Goal: Check status: Check status

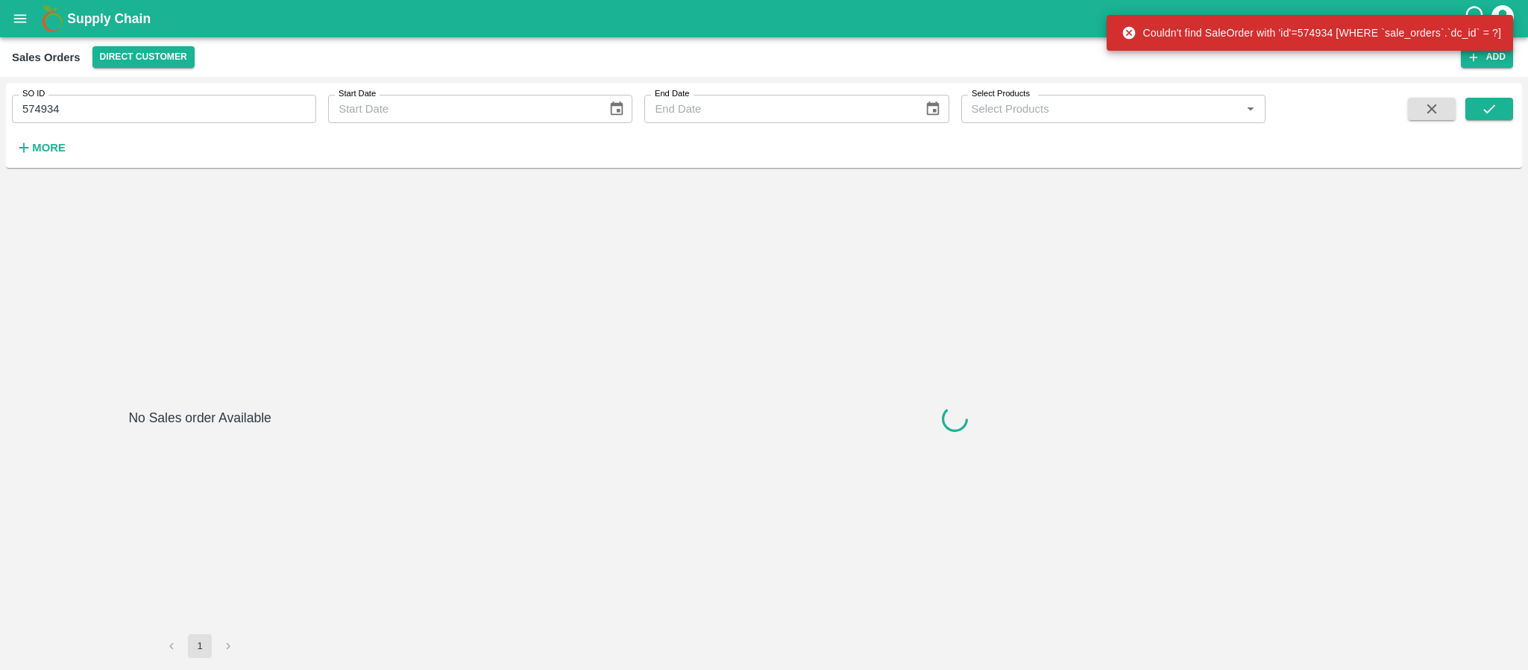
click at [68, 115] on input "574934" at bounding box center [164, 109] width 304 height 28
paste input "text"
type input "574934"
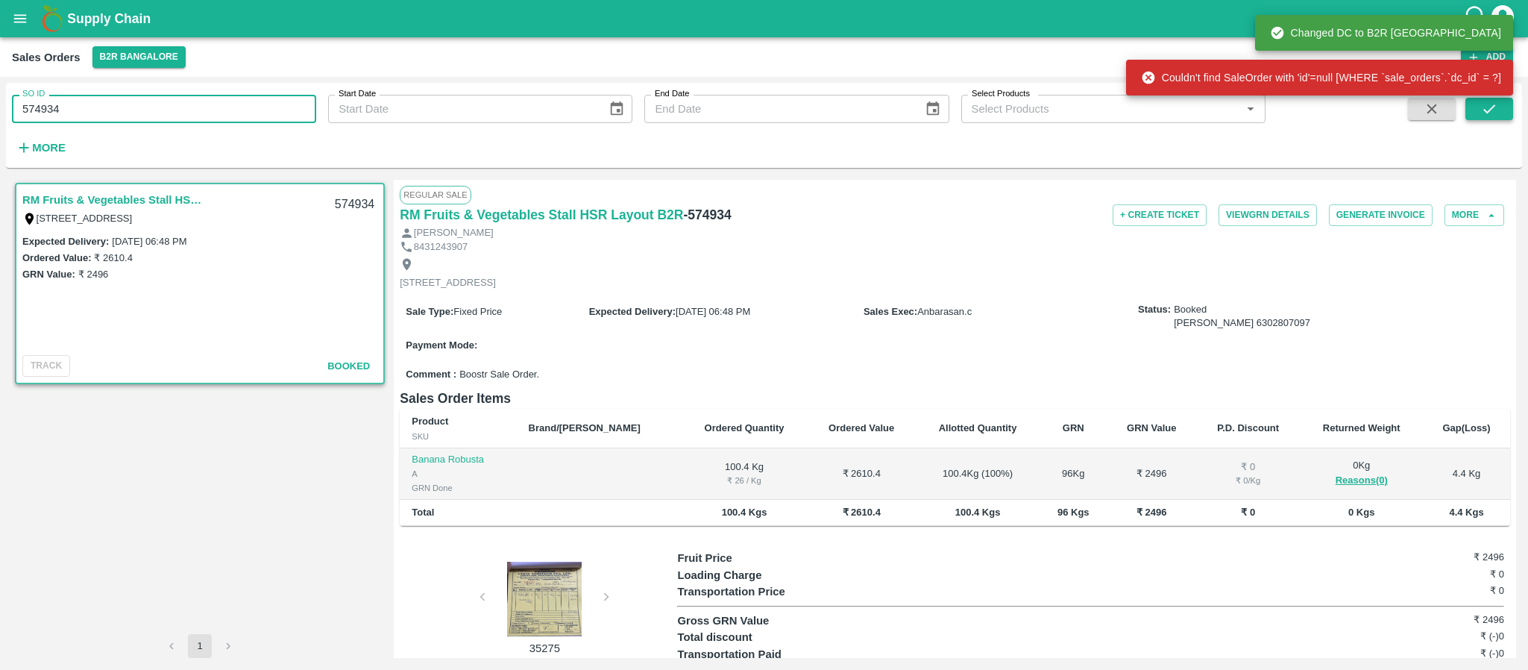
click at [1492, 112] on icon "submit" at bounding box center [1489, 109] width 16 height 16
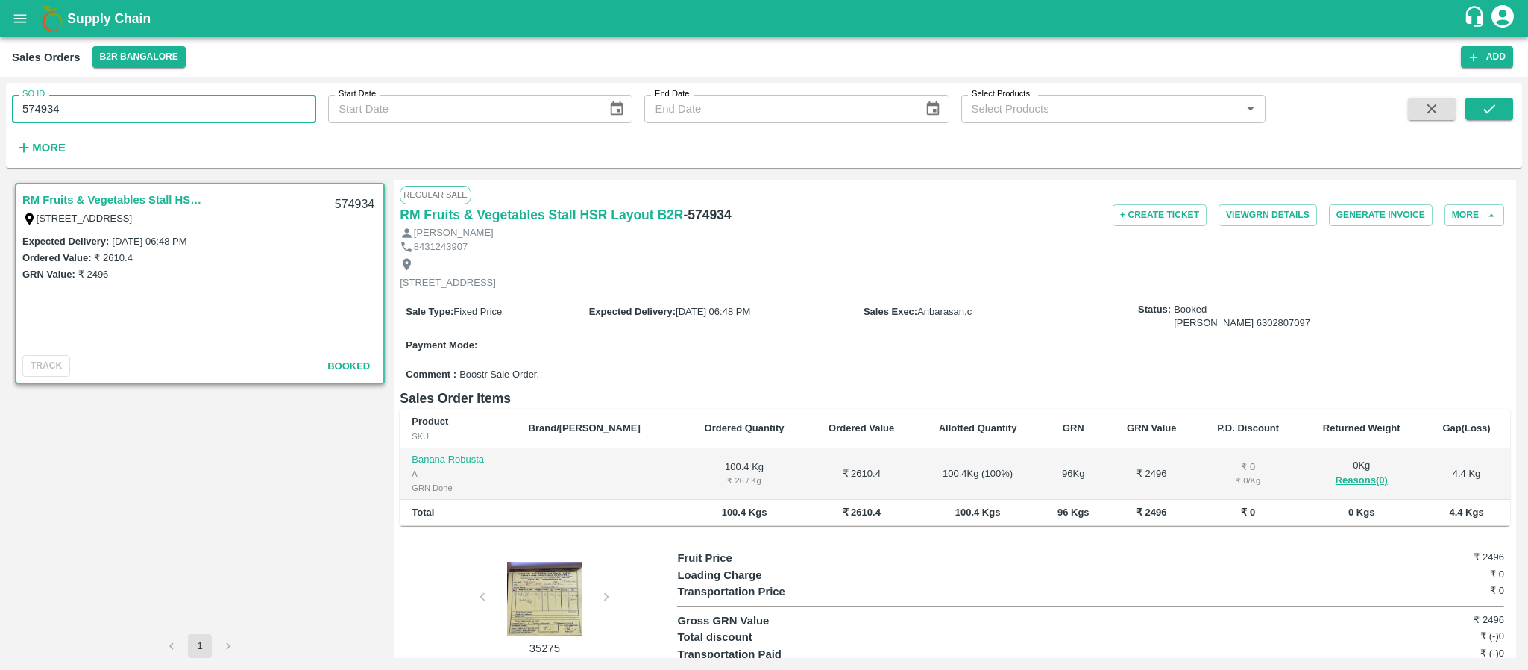
click at [124, 110] on input "574934" at bounding box center [164, 109] width 304 height 28
type input "596750"
click at [1466, 101] on button "submit" at bounding box center [1489, 109] width 48 height 22
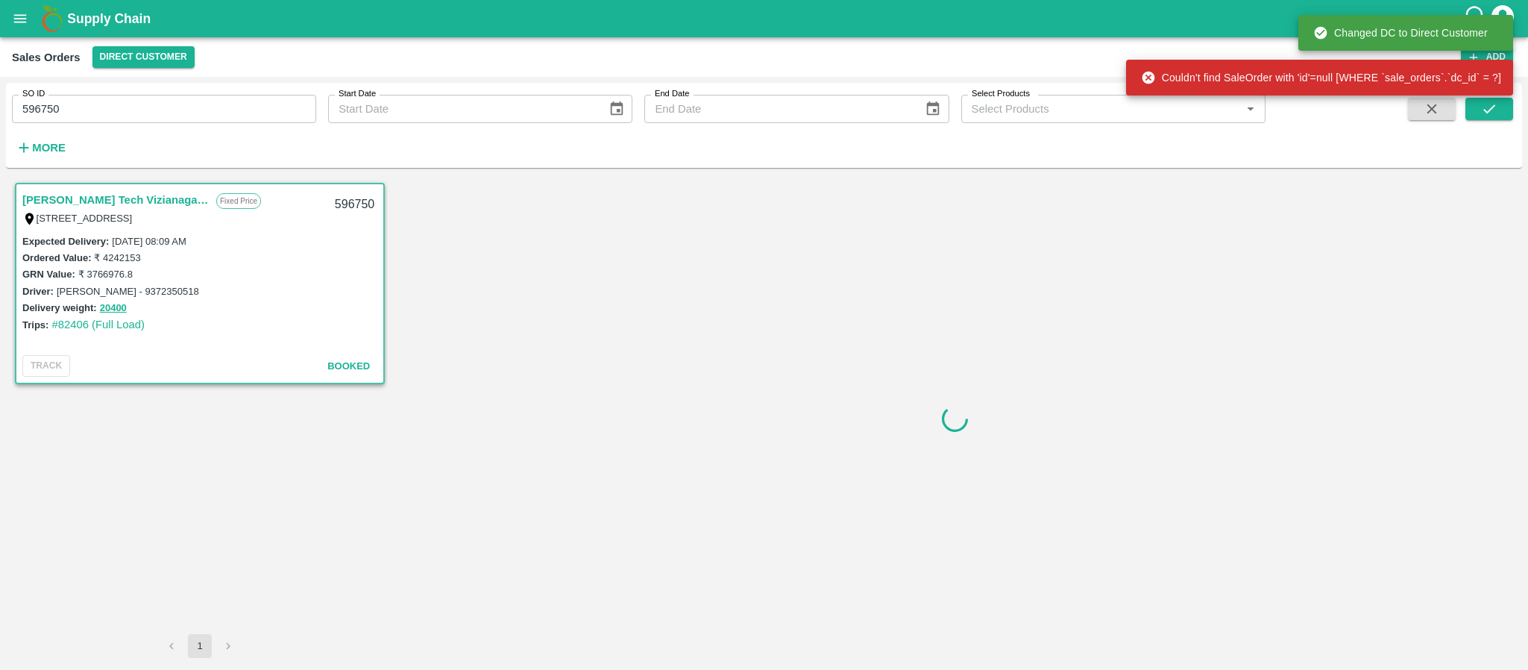
click at [135, 204] on link "[PERSON_NAME] Tech Vizianagaram" at bounding box center [115, 199] width 186 height 19
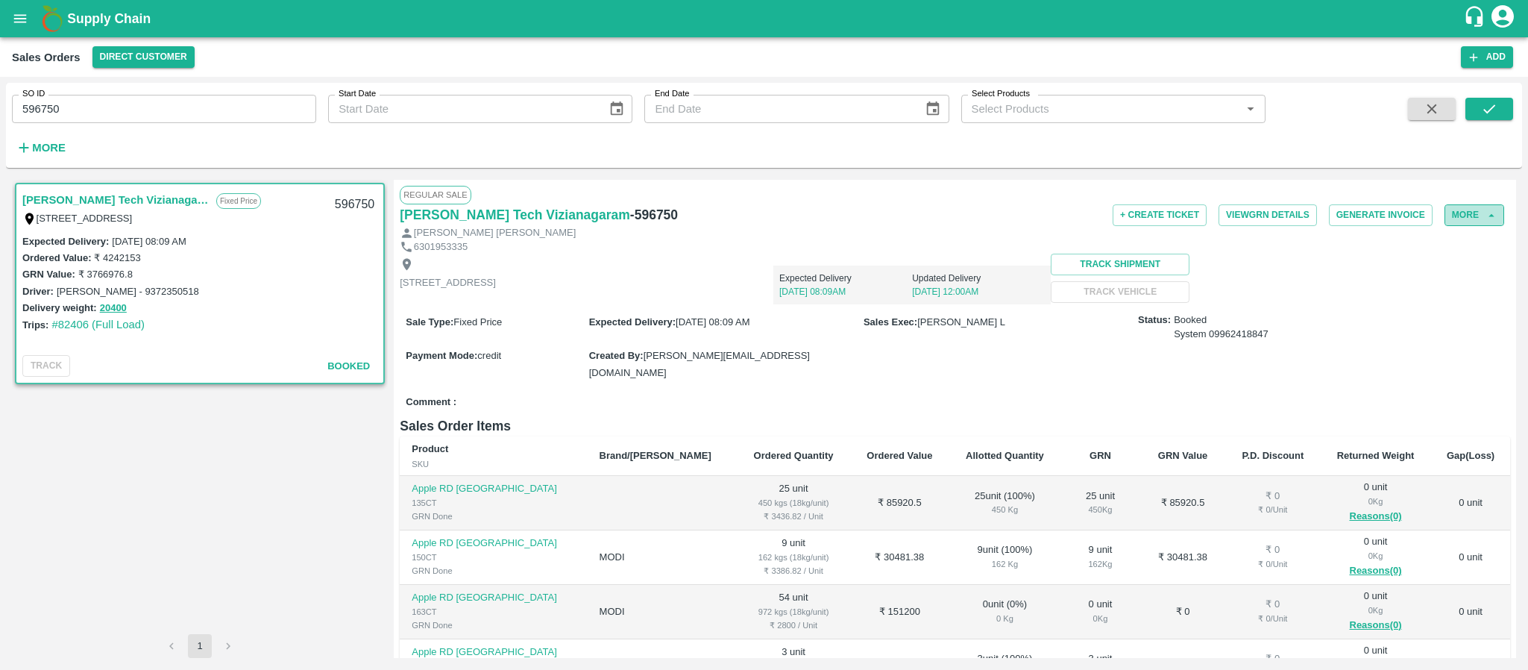
click at [1465, 208] on button "More" at bounding box center [1474, 215] width 60 height 22
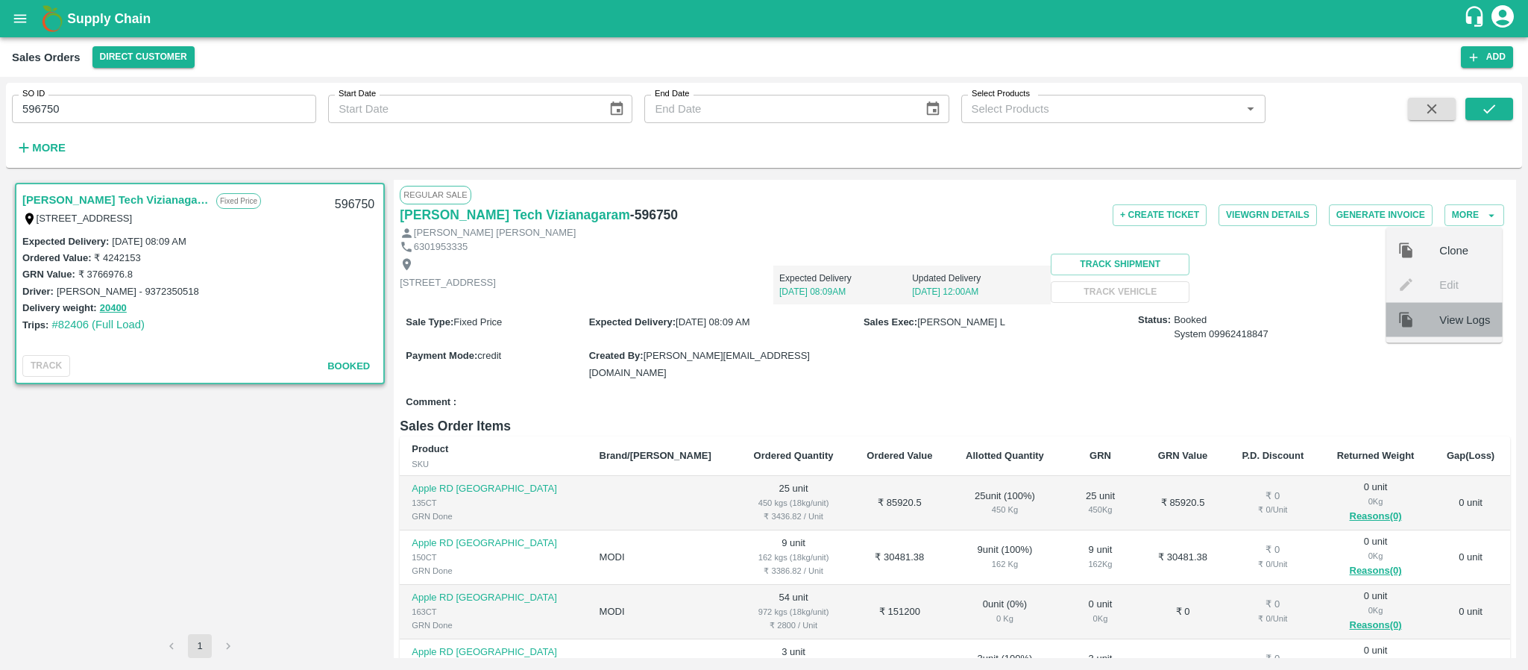
click at [1445, 318] on span "View Logs" at bounding box center [1464, 319] width 51 height 16
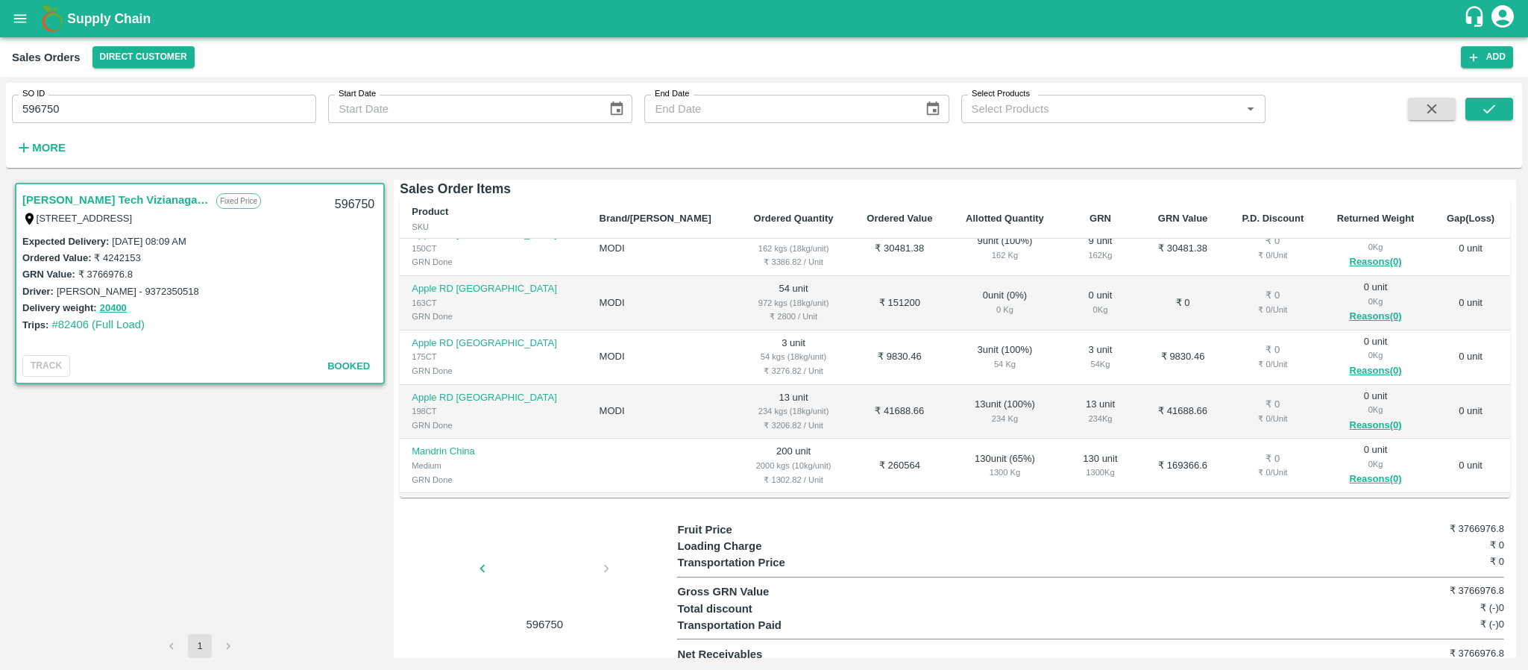
scroll to position [336, 0]
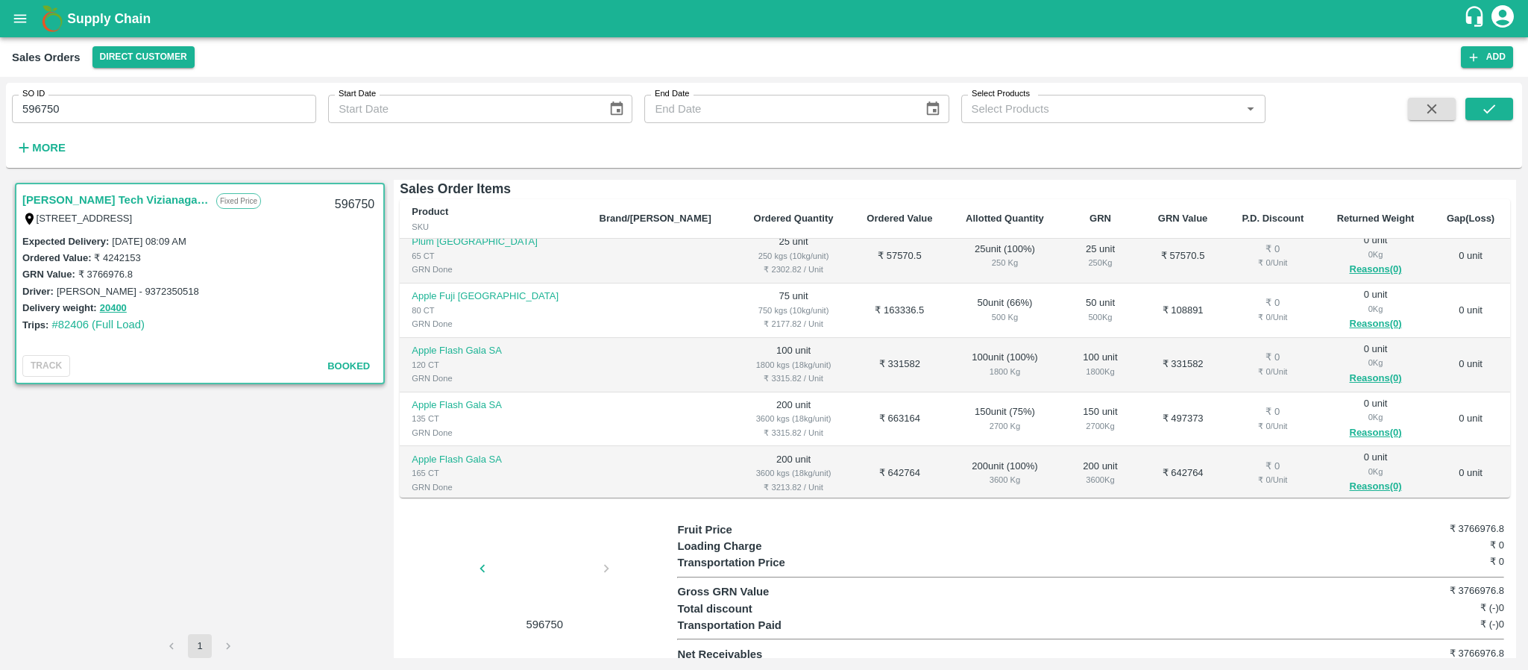
click at [517, 560] on div at bounding box center [544, 572] width 112 height 79
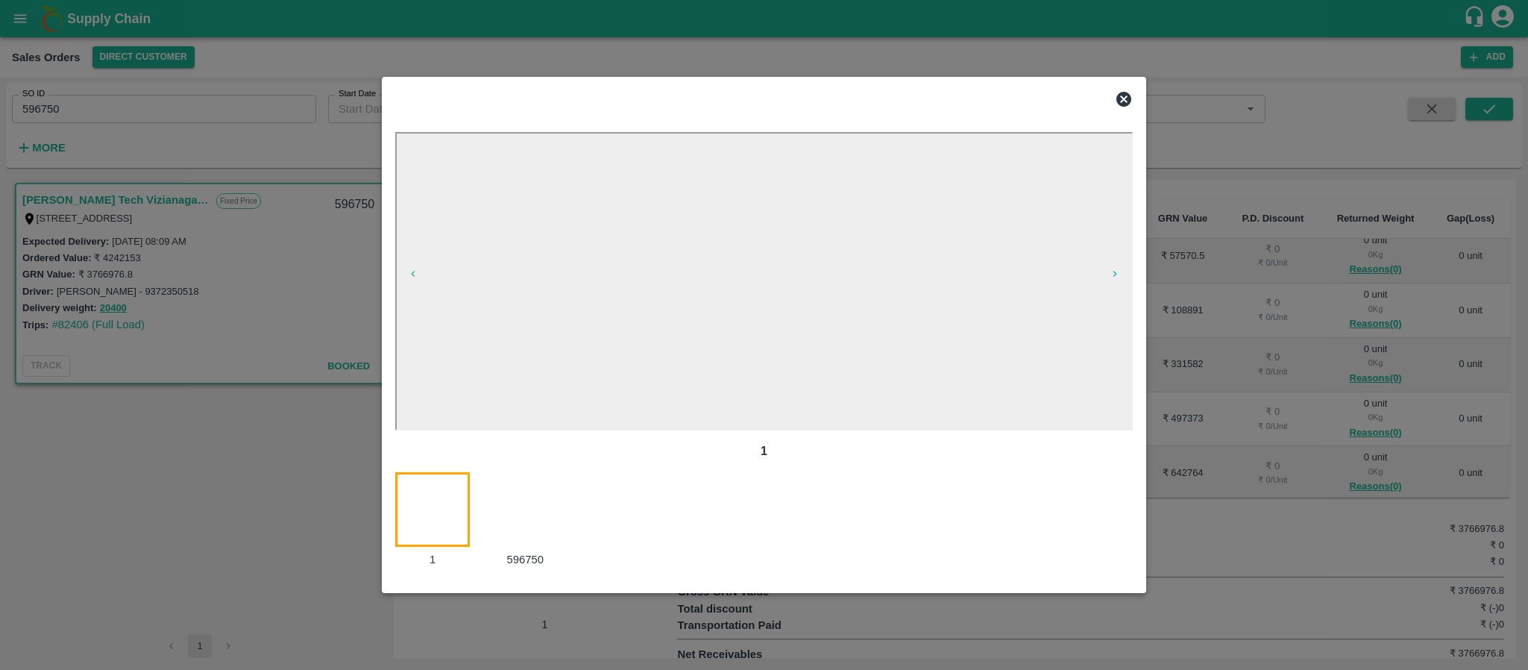
click at [492, 539] on div at bounding box center [534, 520] width 92 height 96
click at [461, 533] on div at bounding box center [441, 520] width 92 height 96
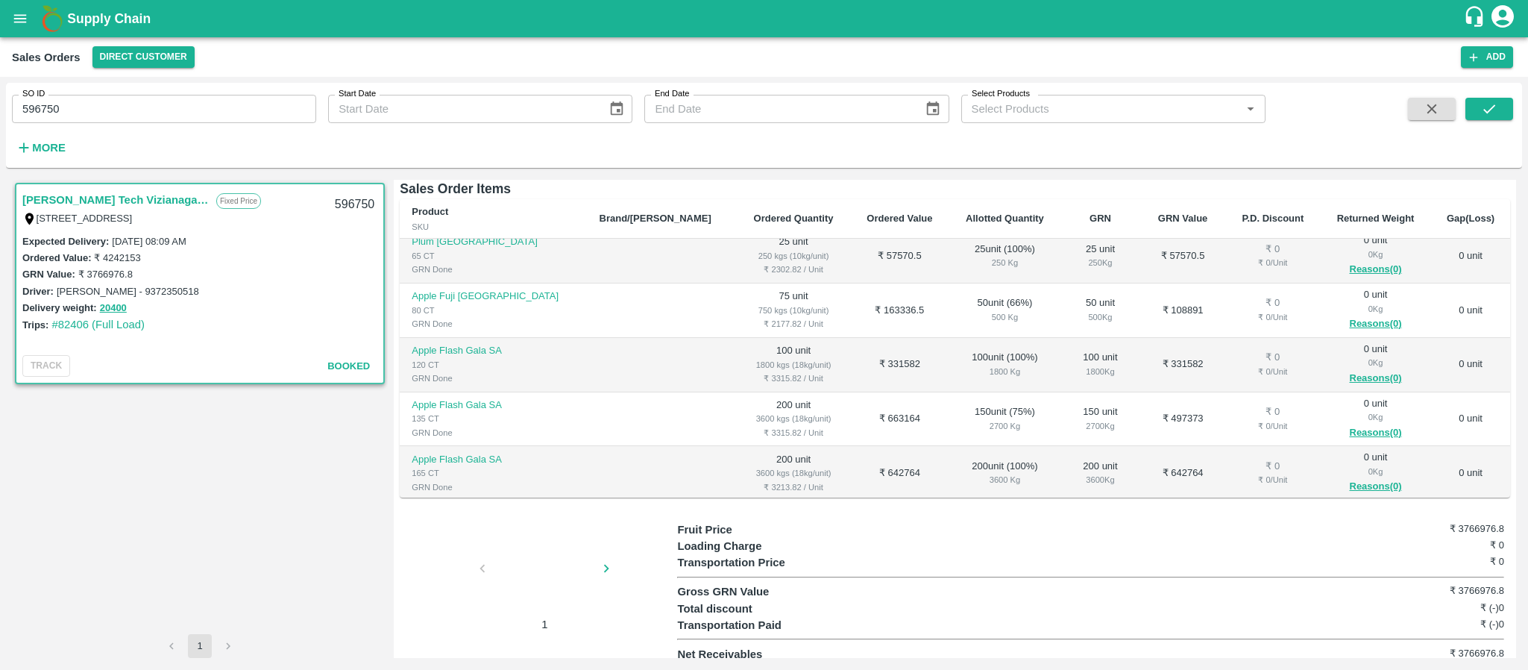
scroll to position [0, 0]
